Goal: Find specific page/section: Find specific page/section

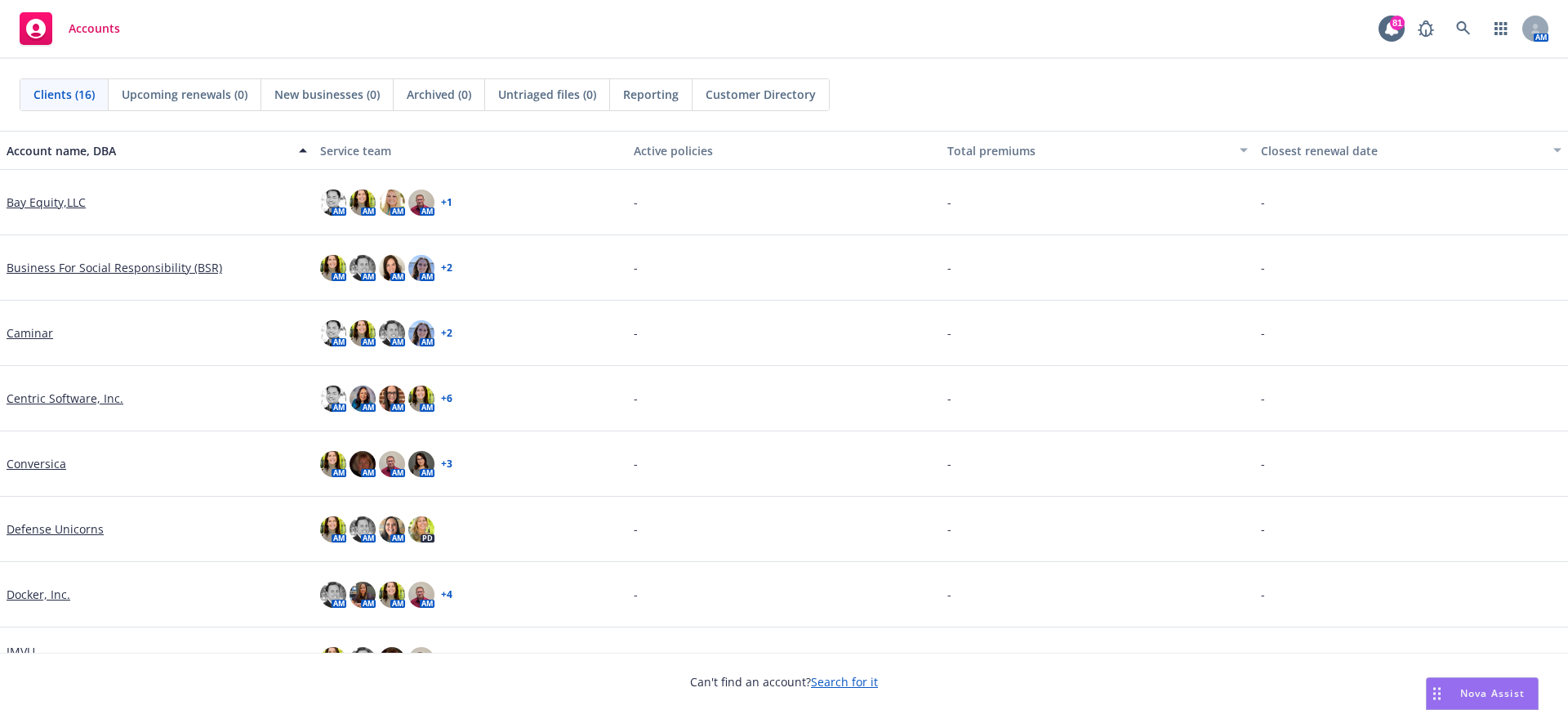
click at [794, 91] on span "Customer Directory" at bounding box center [760, 95] width 110 height 17
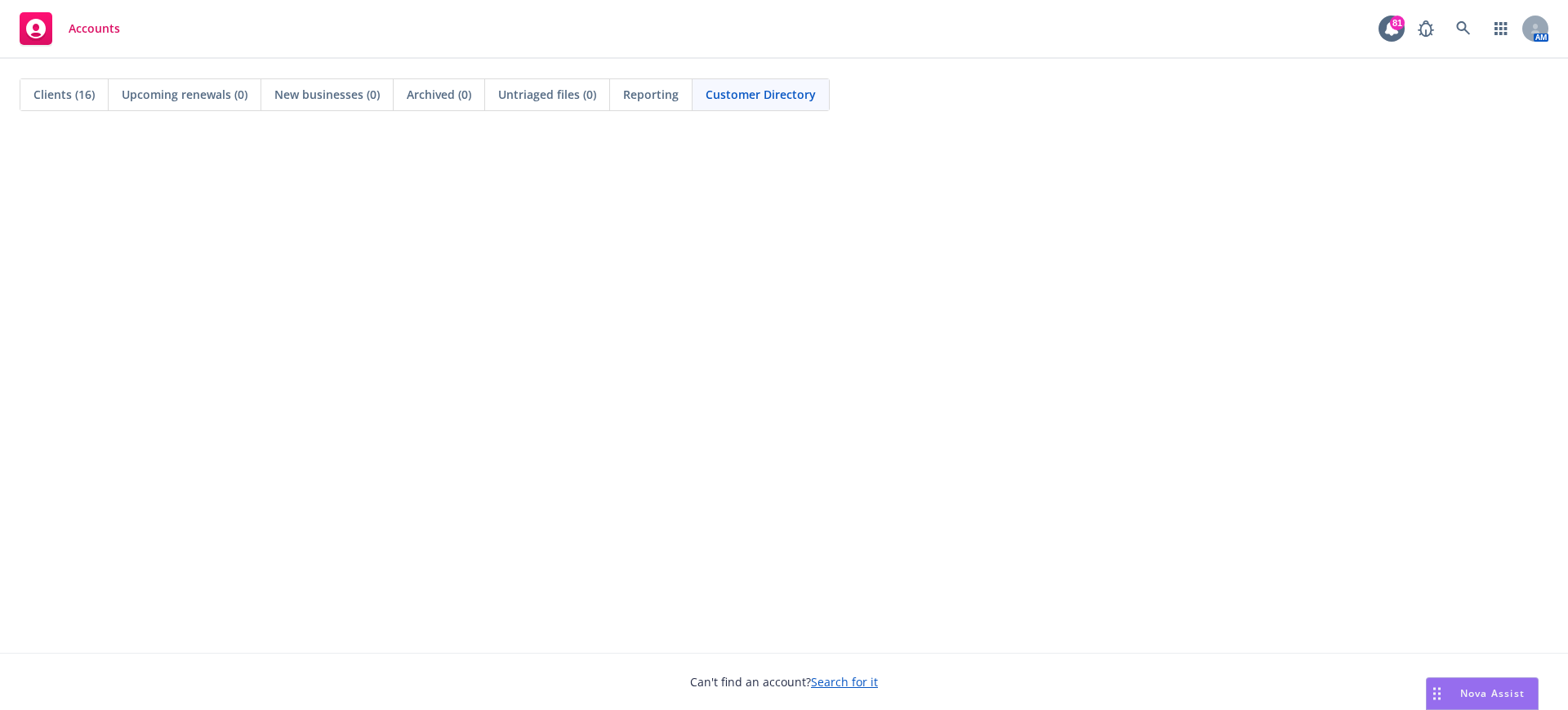
click at [59, 93] on span "Clients (16)" at bounding box center [63, 95] width 62 height 17
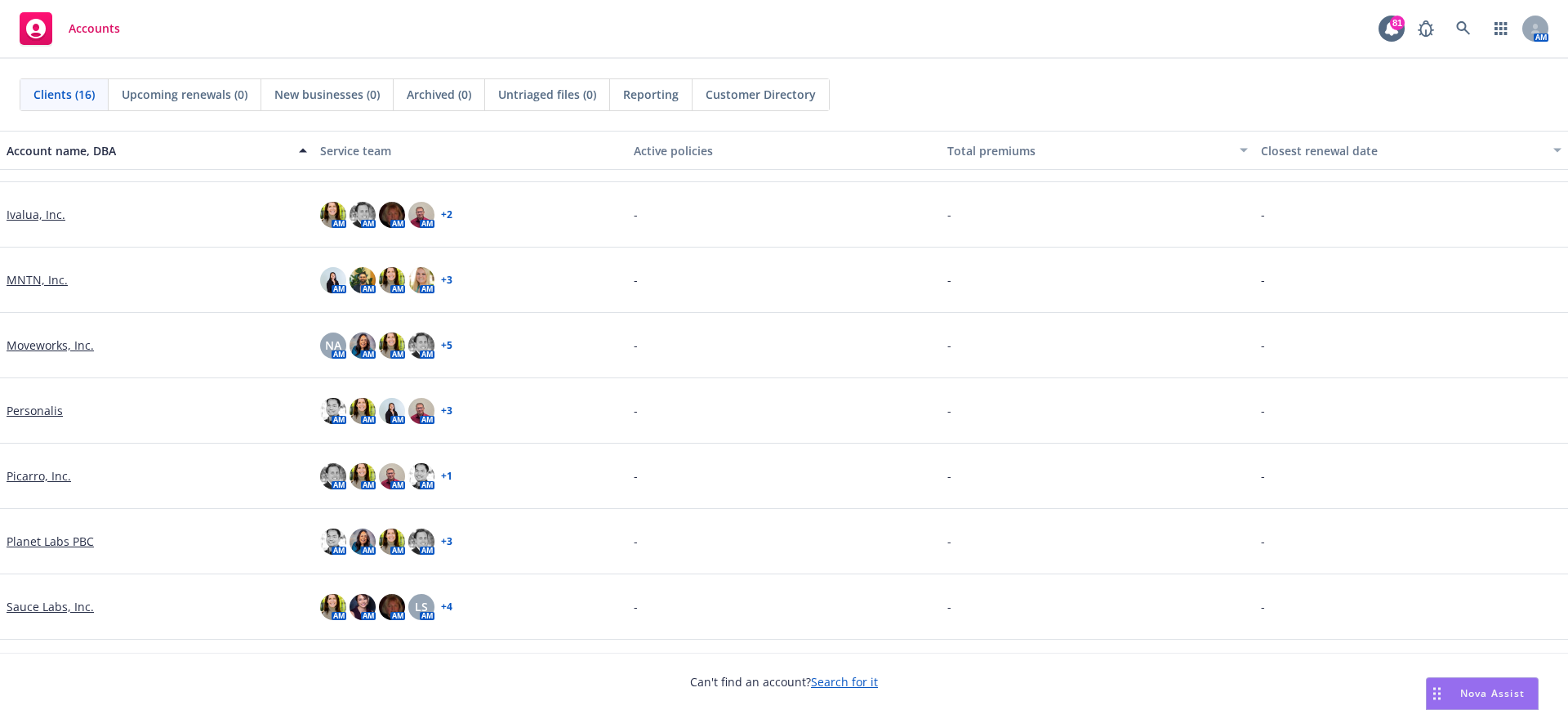
scroll to position [562, 0]
